Goal: Task Accomplishment & Management: Use online tool/utility

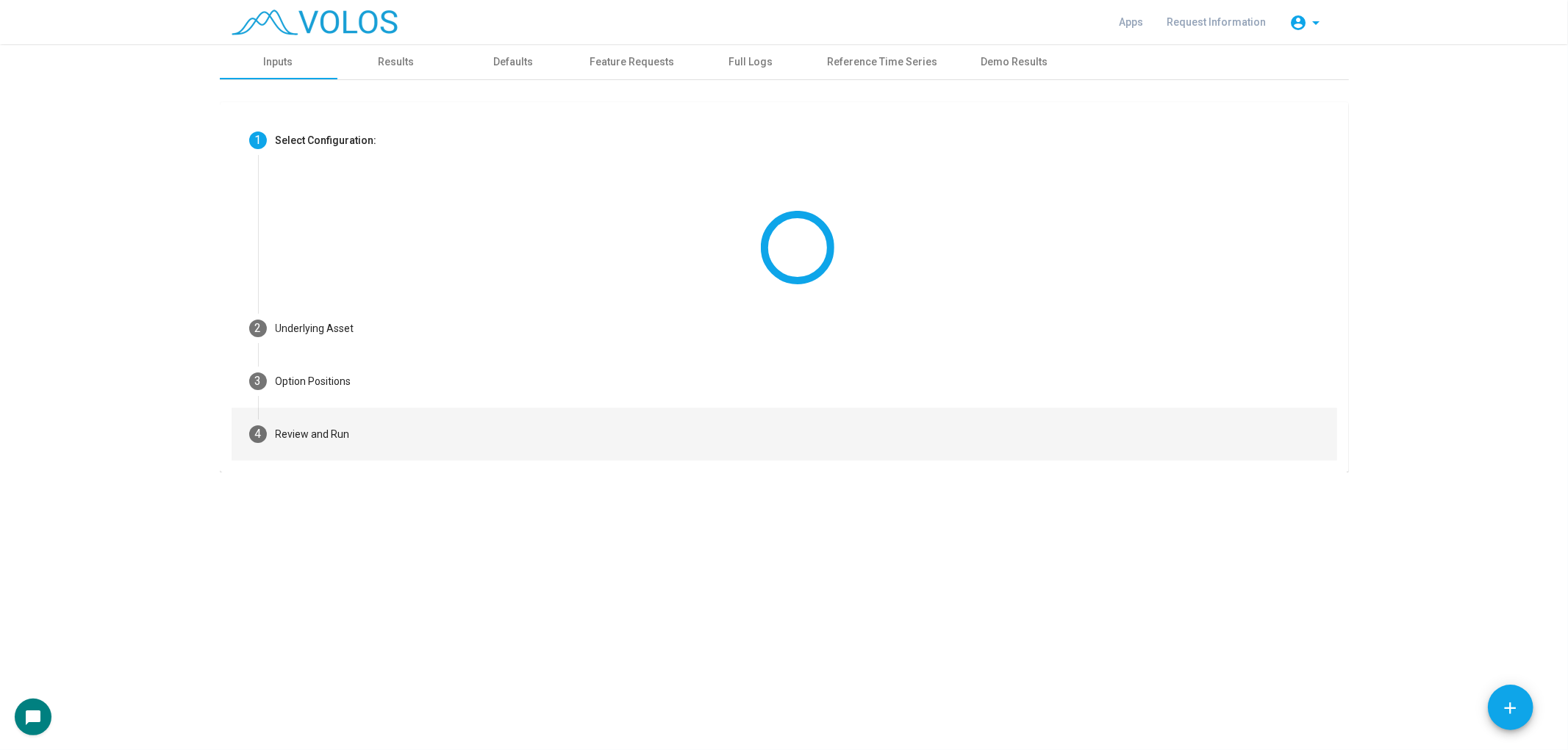
click at [924, 440] on mat-step-header "4 Review and Run" at bounding box center [784, 434] width 1105 height 53
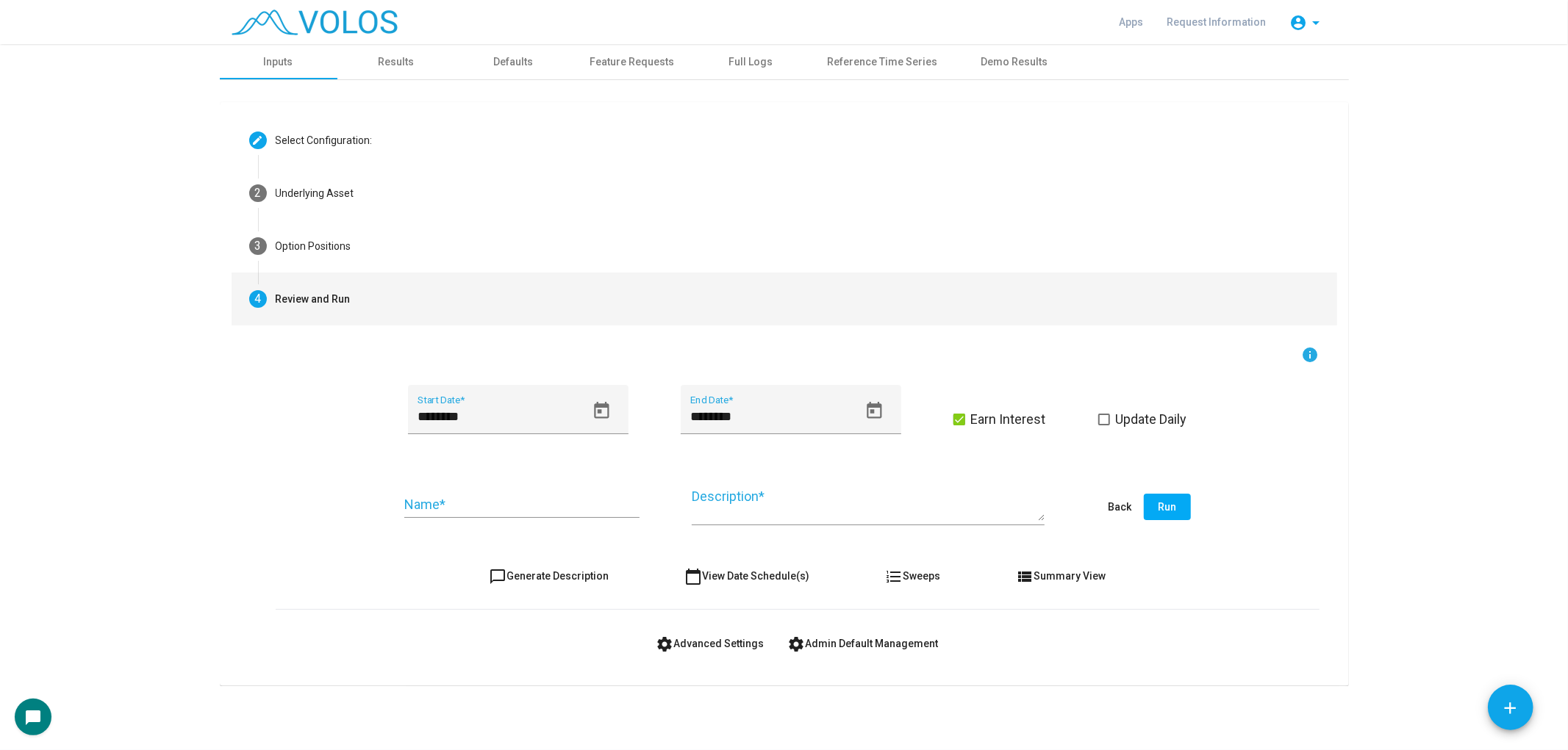
click at [713, 649] on button "settings Advanced Settings" at bounding box center [710, 643] width 132 height 27
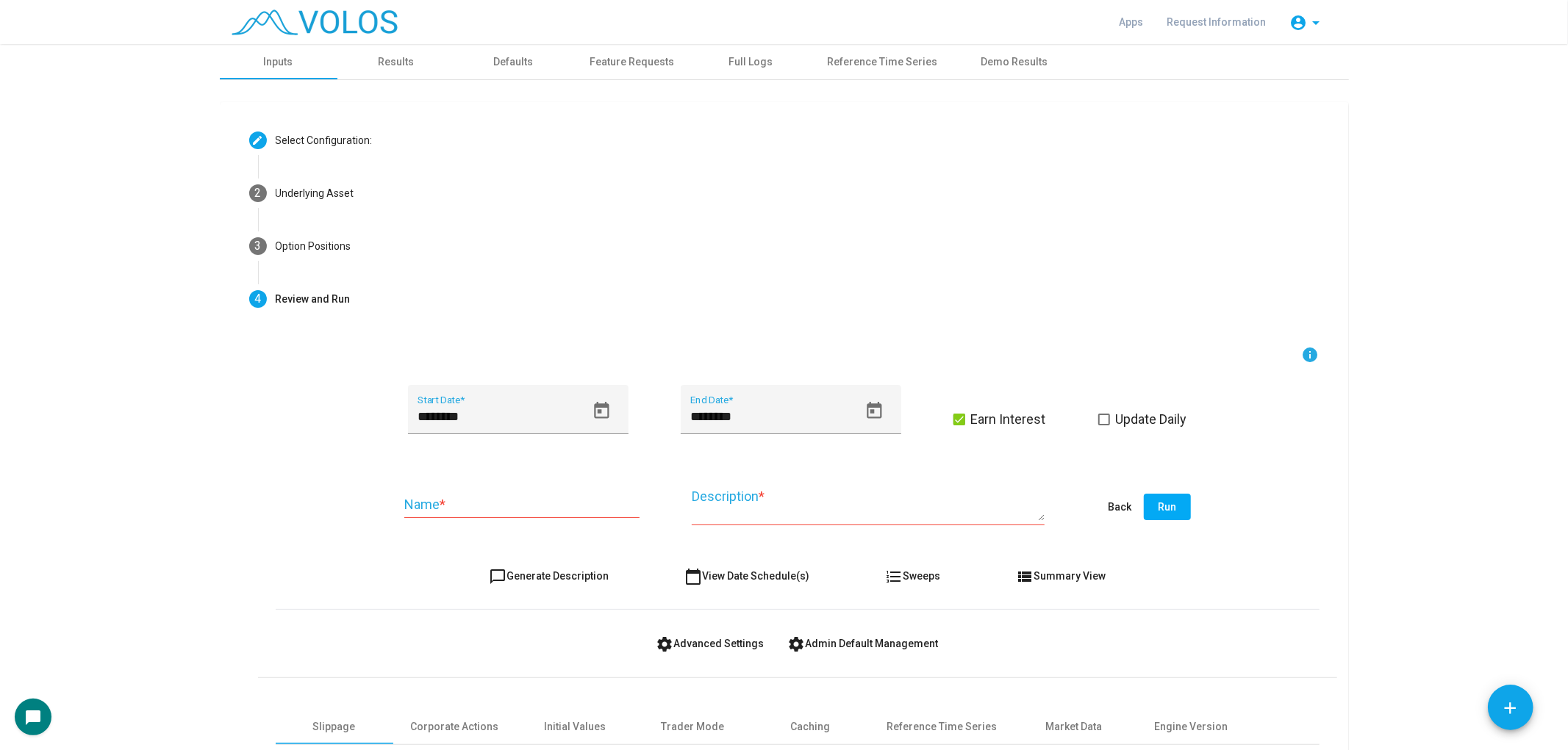
scroll to position [198, 0]
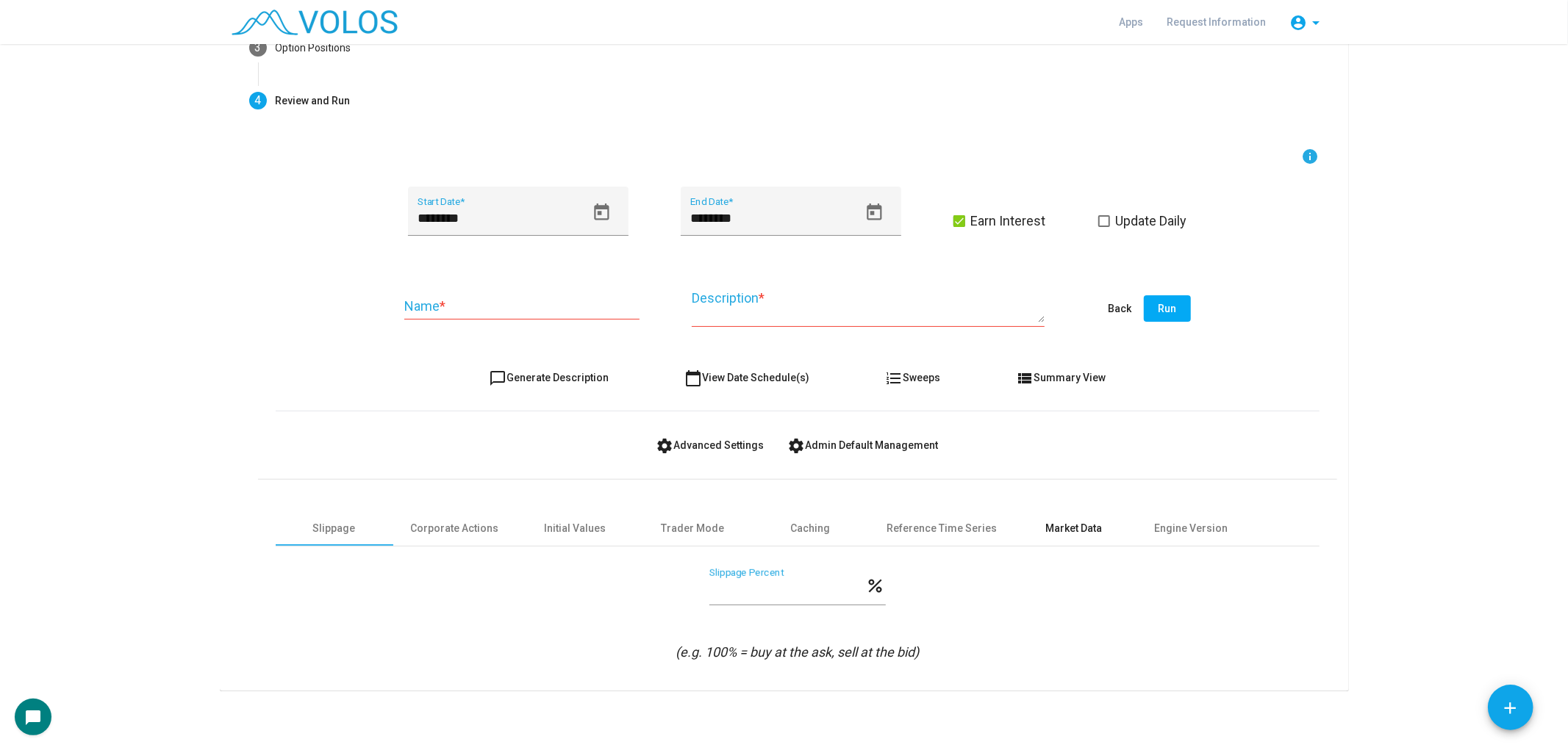
click at [1082, 533] on div "Market Data" at bounding box center [1074, 529] width 56 height 15
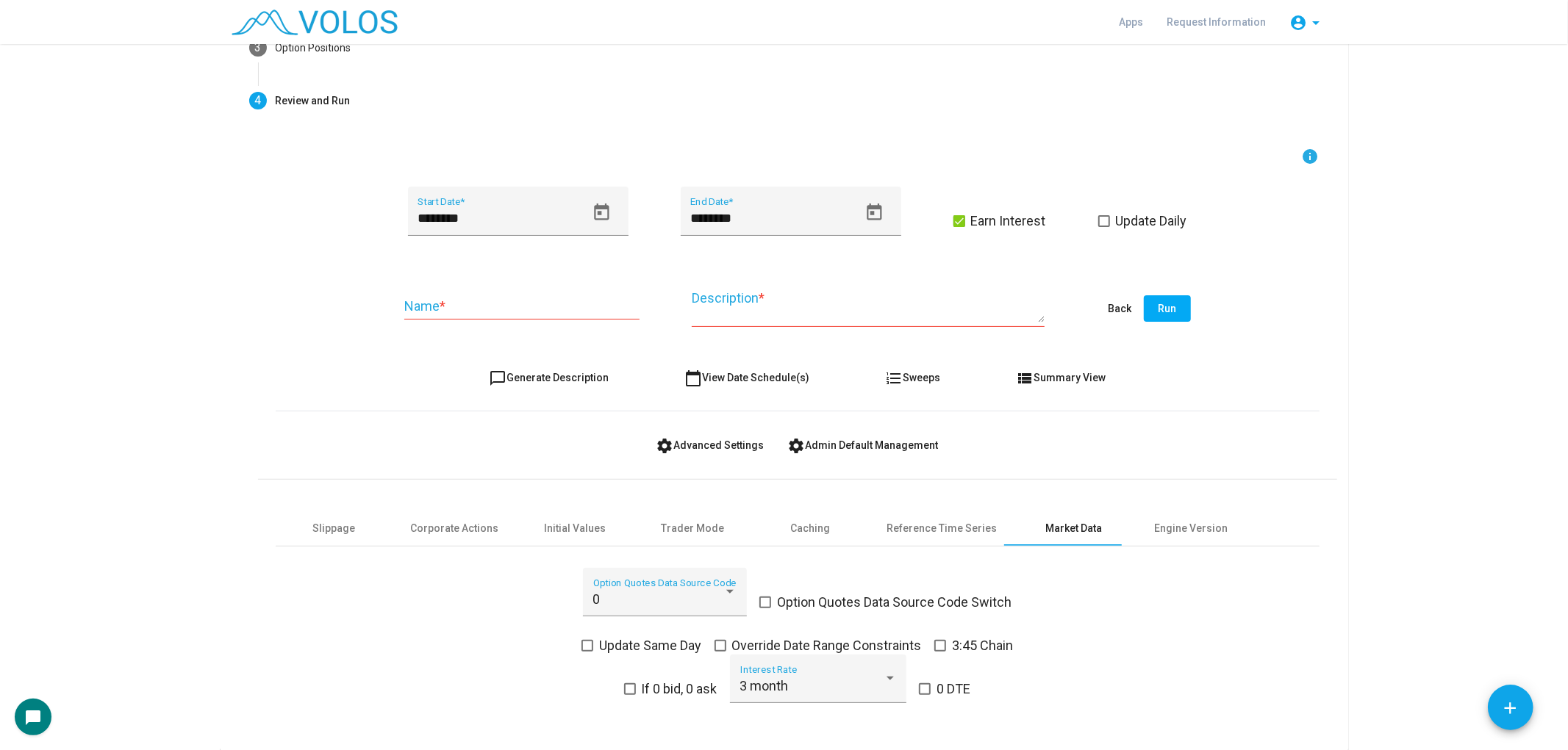
scroll to position [256, 0]
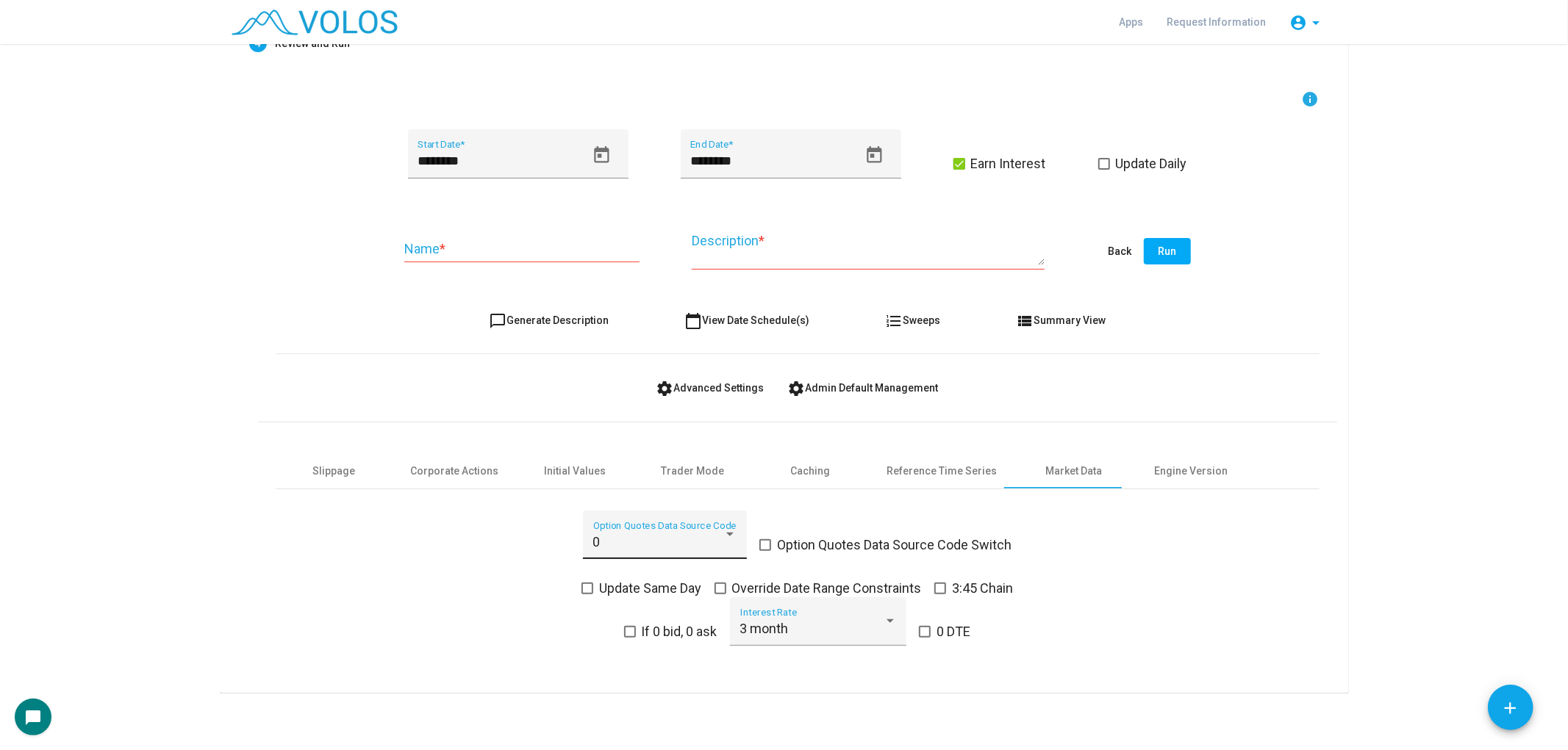
click at [654, 531] on div "0 Option Quotes Data Source Code" at bounding box center [665, 540] width 144 height 39
click at [405, 560] on div at bounding box center [784, 375] width 1568 height 750
click at [405, 560] on div "0 Option Quotes Data Source Code Option Quotes Data Source Code Switch Update S…" at bounding box center [797, 588] width 1044 height 154
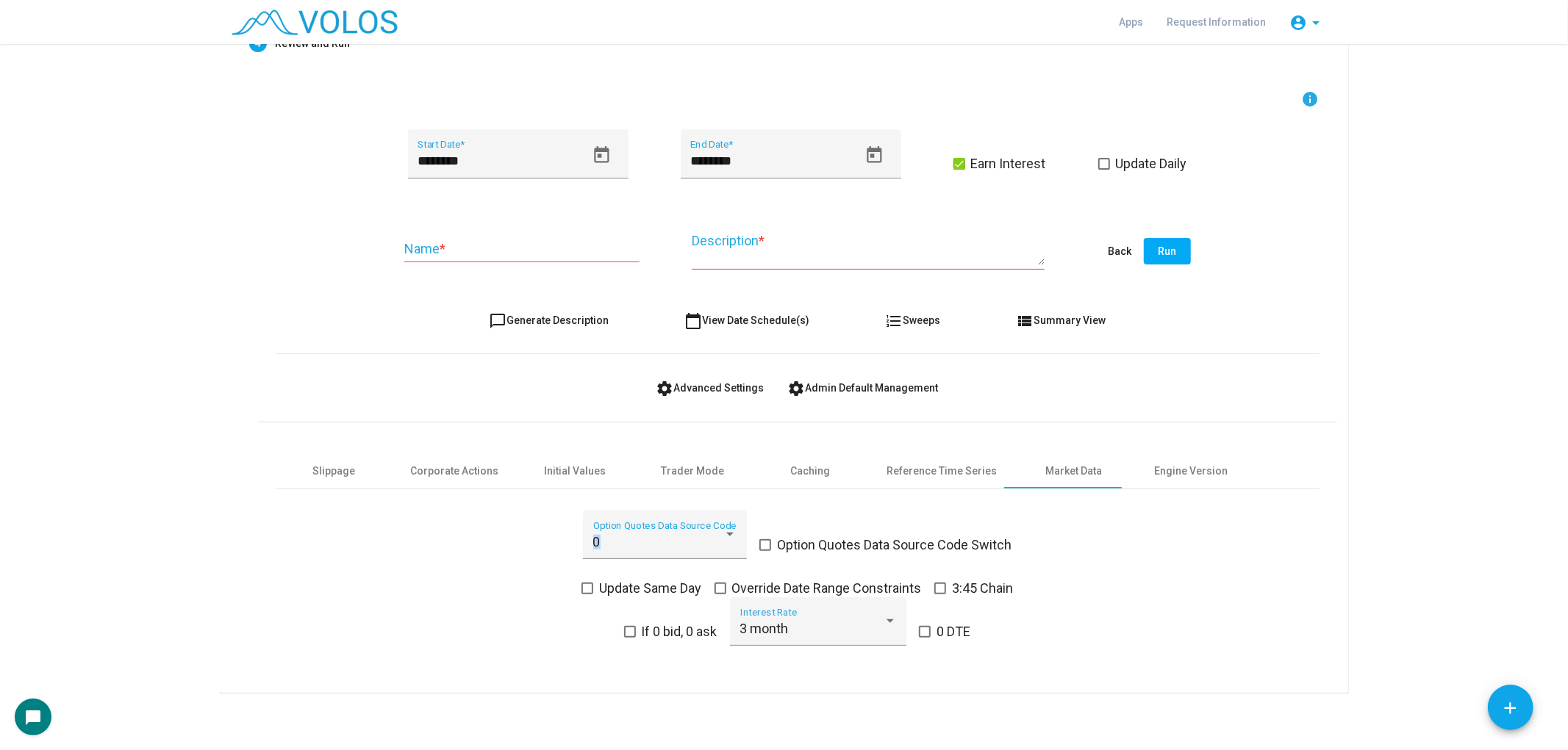
click at [405, 560] on div "0 Option Quotes Data Source Code Option Quotes Data Source Code Switch Update S…" at bounding box center [797, 588] width 1044 height 154
click at [393, 557] on div "0 Option Quotes Data Source Code Option Quotes Data Source Code Switch Update S…" at bounding box center [797, 588] width 1044 height 154
click at [733, 400] on form "info ******** Start Date * ******** End Date * Earn Interest Update Daily Name …" at bounding box center [797, 377] width 1044 height 573
click at [725, 394] on button "settings Advanced Settings" at bounding box center [710, 387] width 132 height 27
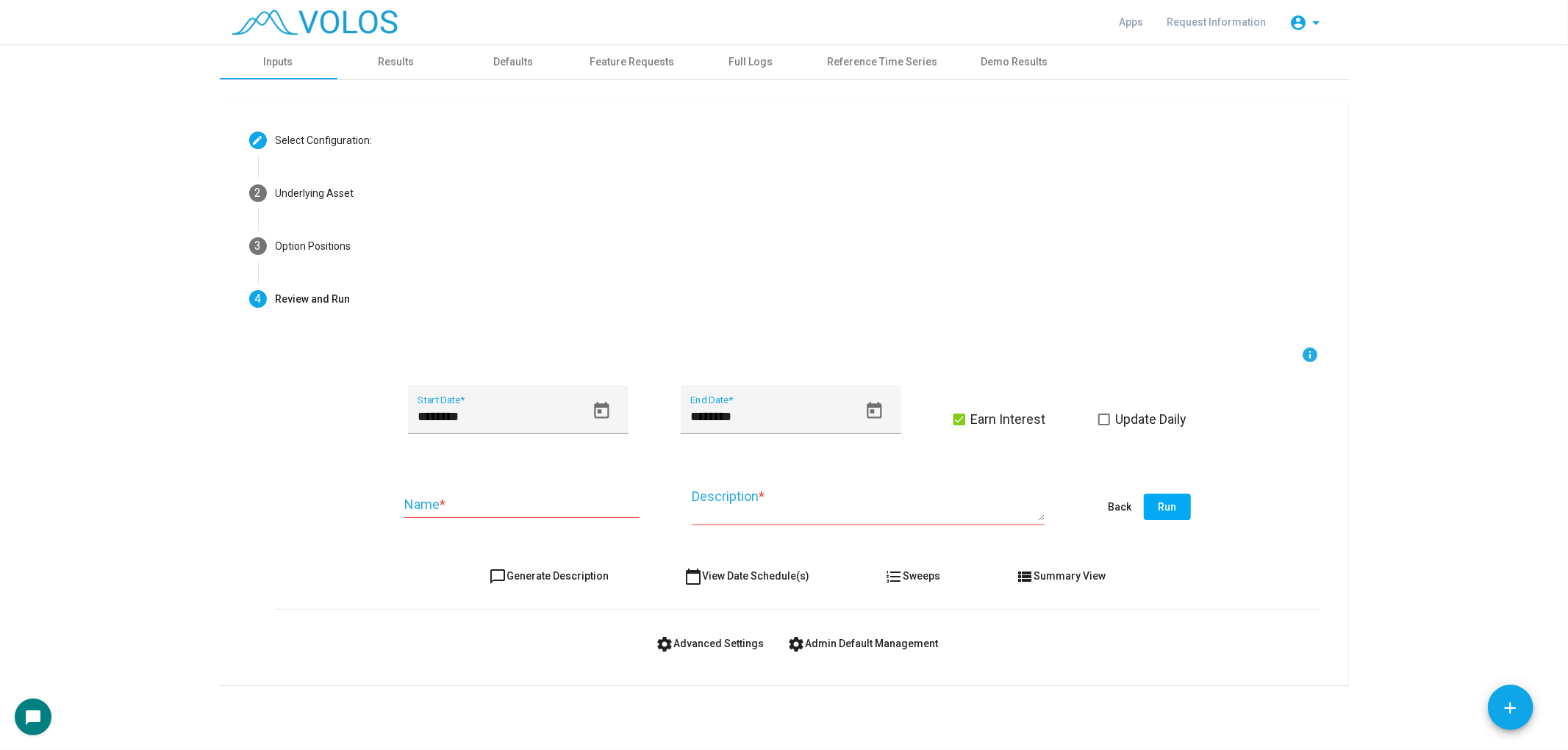
scroll to position [0, 0]
click at [342, 22] on img at bounding box center [315, 22] width 166 height 26
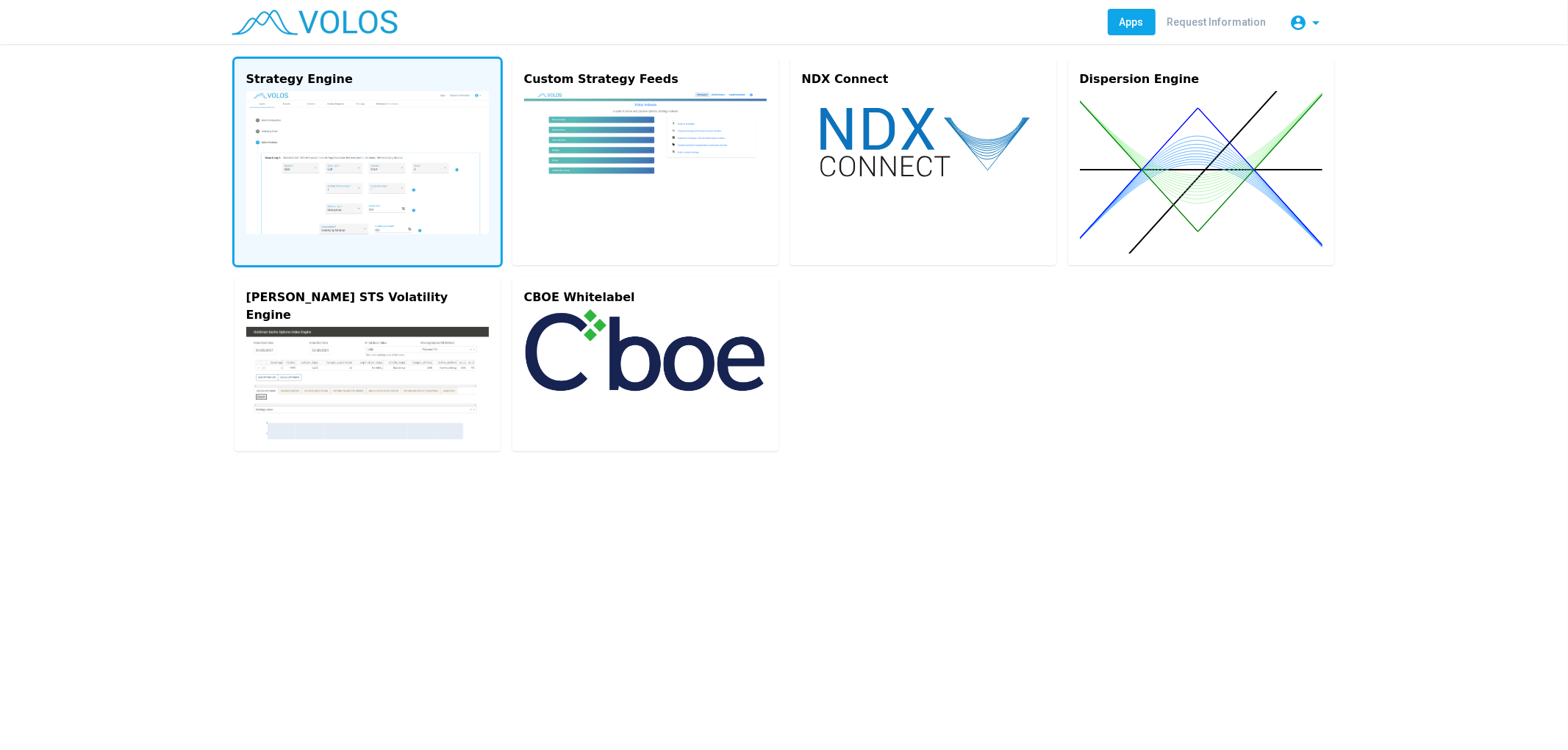
click at [393, 164] on img at bounding box center [368, 163] width 243 height 144
